Goal: Information Seeking & Learning: Learn about a topic

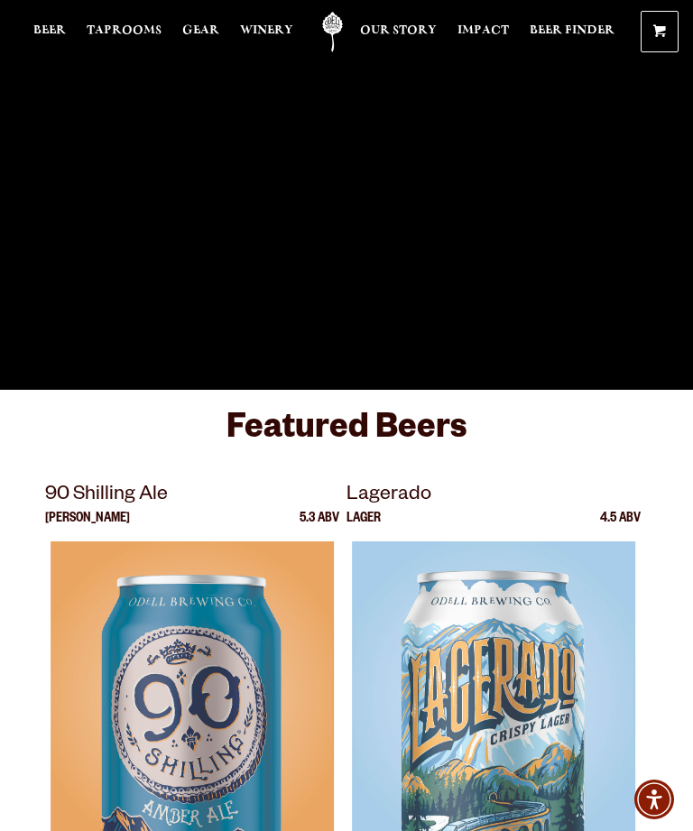
click at [131, 35] on span "Taprooms" at bounding box center [124, 30] width 75 height 14
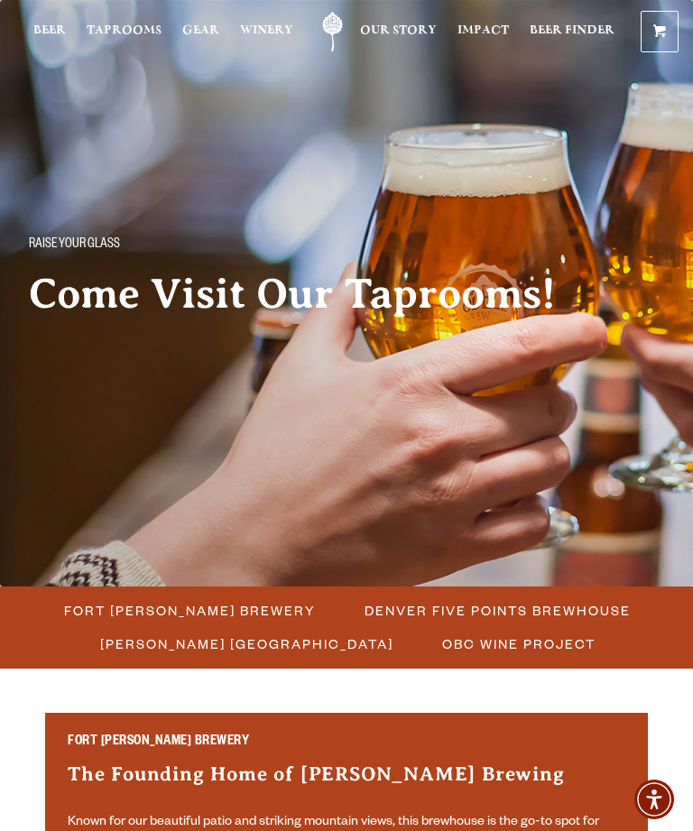
click at [189, 604] on span "Fort Collins Brewery" at bounding box center [190, 610] width 252 height 26
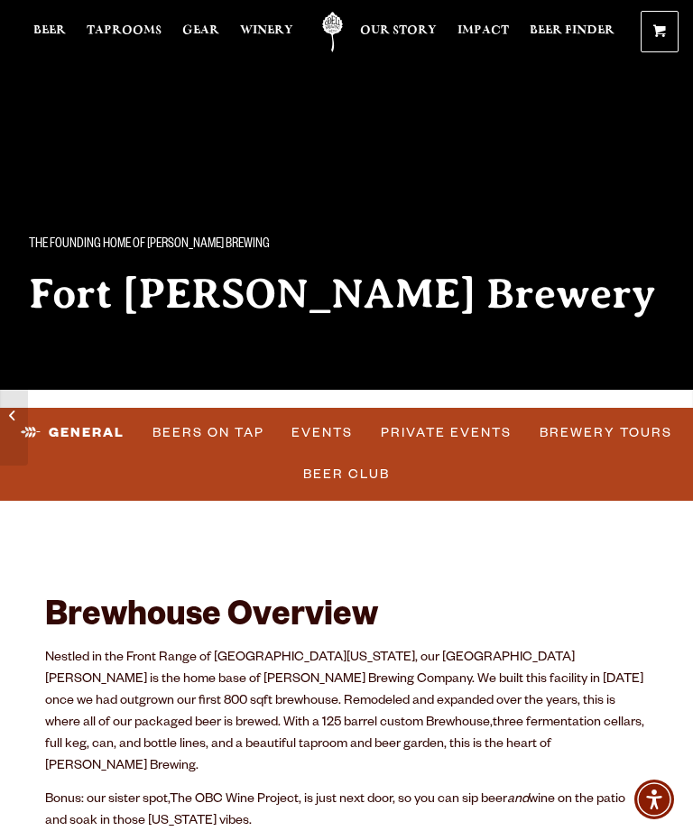
click at [324, 431] on link "Events" at bounding box center [322, 433] width 76 height 42
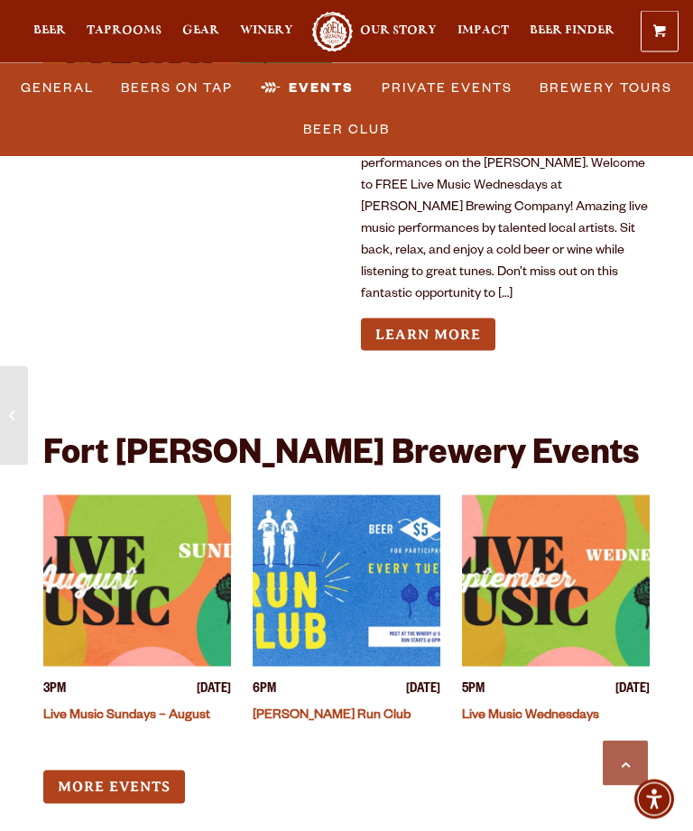
scroll to position [8174, 0]
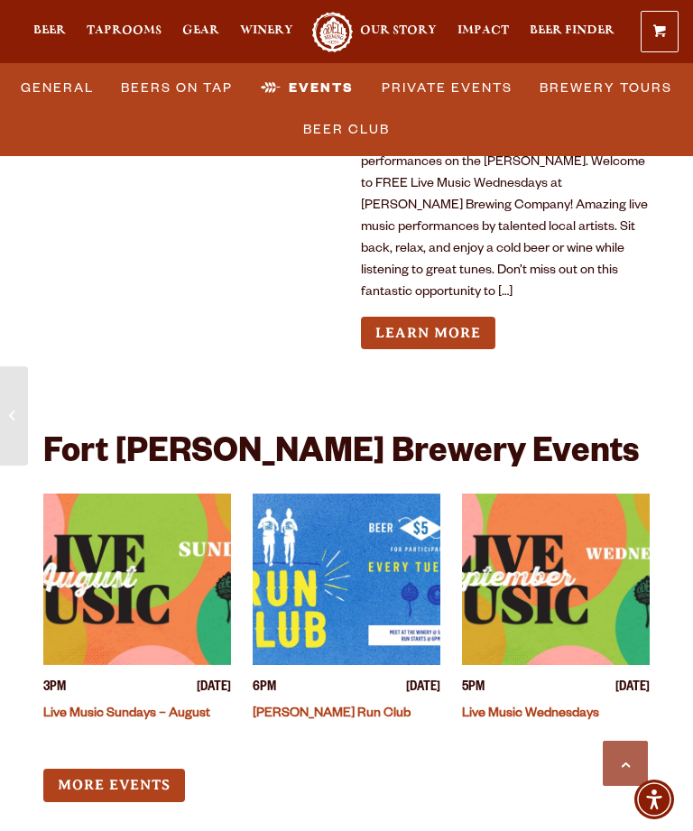
click at [197, 679] on span "[DATE]" at bounding box center [214, 688] width 34 height 19
click at [103, 707] on link "Live Music Sundays – August" at bounding box center [126, 714] width 167 height 14
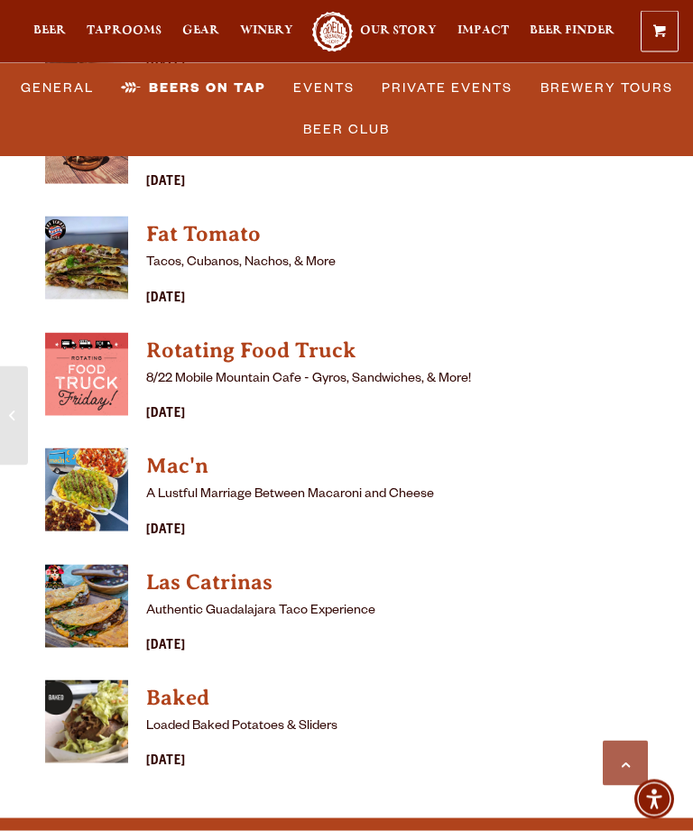
scroll to position [5303, 0]
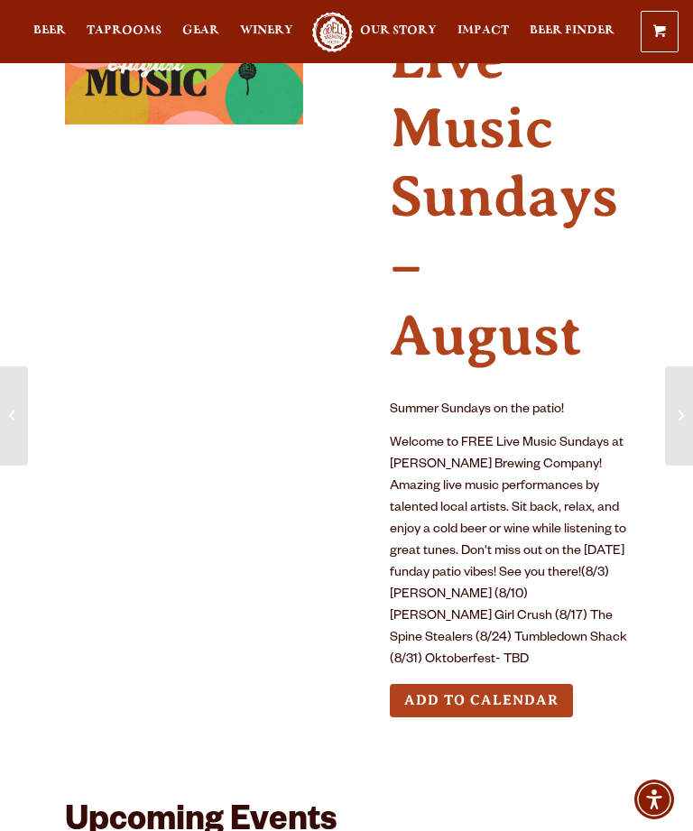
scroll to position [97, 0]
